Goal: Information Seeking & Learning: Learn about a topic

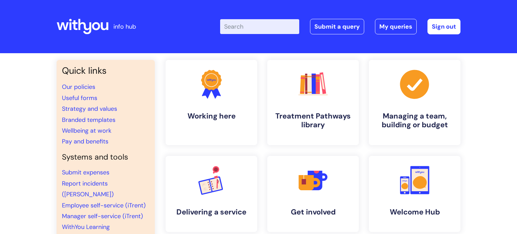
click at [247, 25] on input "Enter your search term here..." at bounding box center [259, 26] width 79 height 15
type input "delay"
click button "Search" at bounding box center [0, 0] width 0 height 0
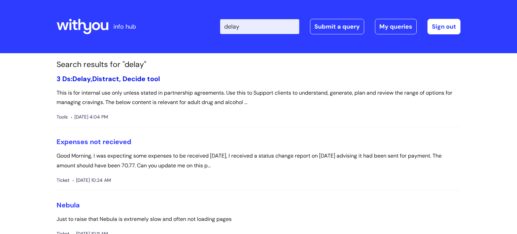
click at [103, 77] on link "3 Ds: Delay, Distract, Decide tool" at bounding box center [108, 78] width 103 height 9
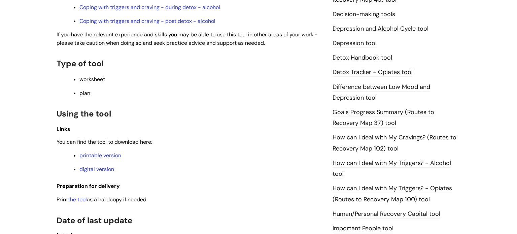
scroll to position [366, 0]
click at [106, 158] on link "printable version" at bounding box center [100, 154] width 42 height 7
